Goal: Check status: Check status

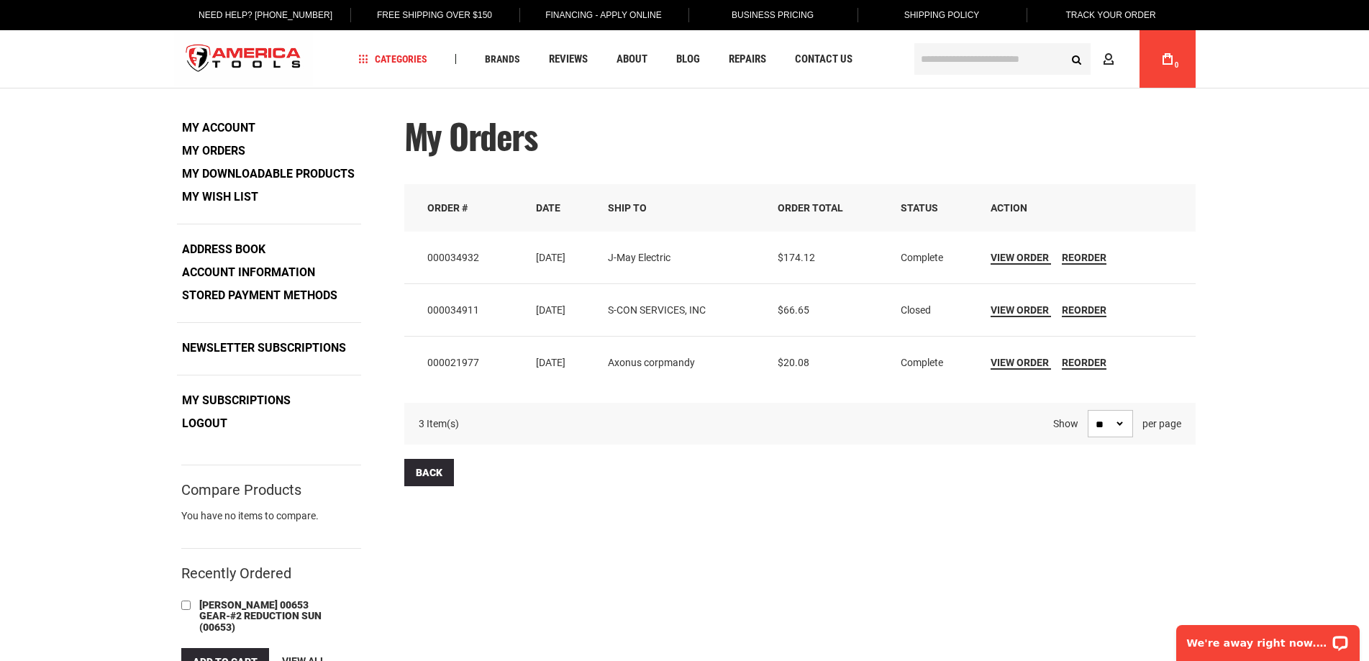
click at [802, 313] on span "$66.65" at bounding box center [794, 310] width 32 height 12
copy span "66.65"
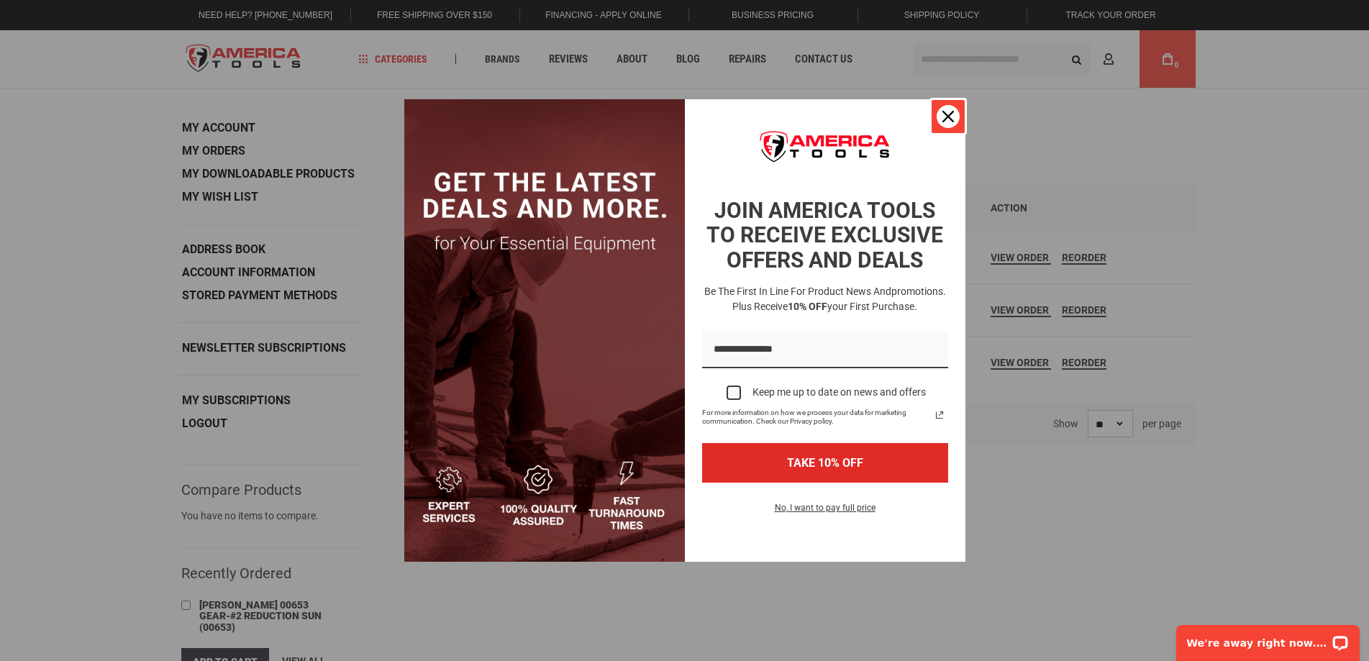
click at [951, 110] on div "Close" at bounding box center [948, 116] width 23 height 23
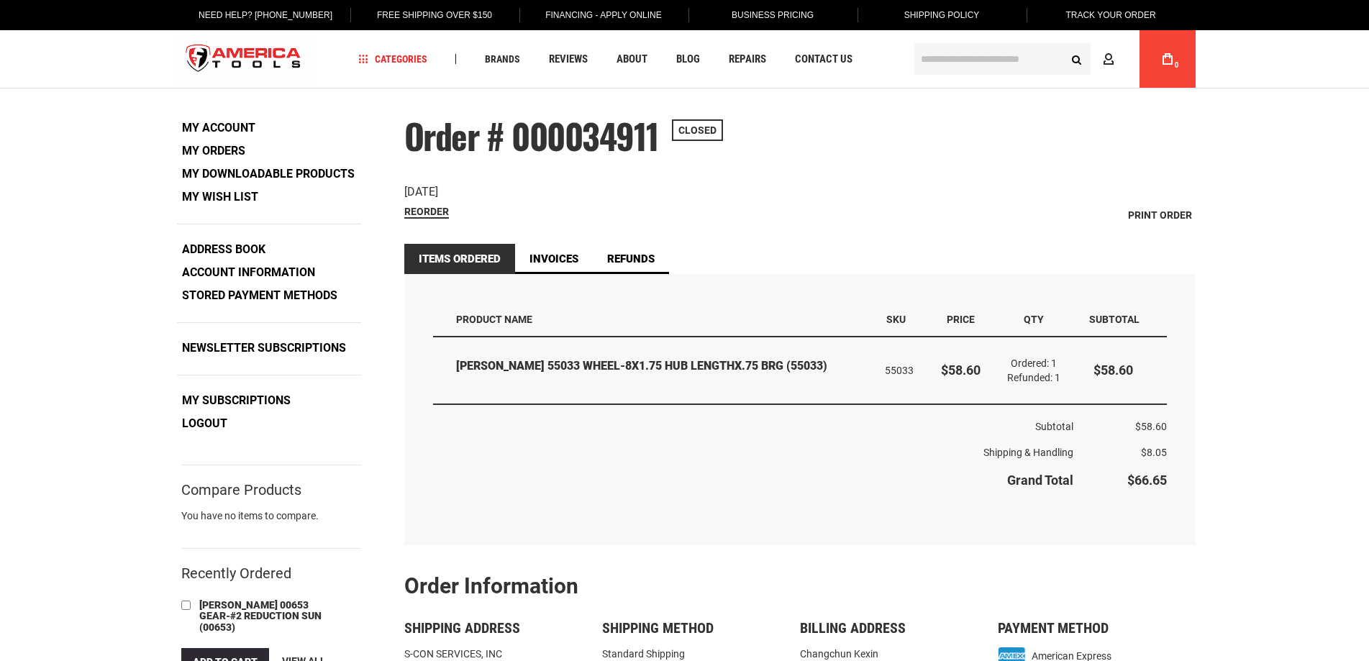
click at [1236, 436] on div "Language English Español Need Help? [PHONE_NUMBER] Free Shipping Over $150 Fina…" at bounding box center [684, 654] width 1369 height 1308
click at [1150, 427] on span "$58.60" at bounding box center [1151, 427] width 32 height 12
copy span "58.60"
